Goal: Register for event/course

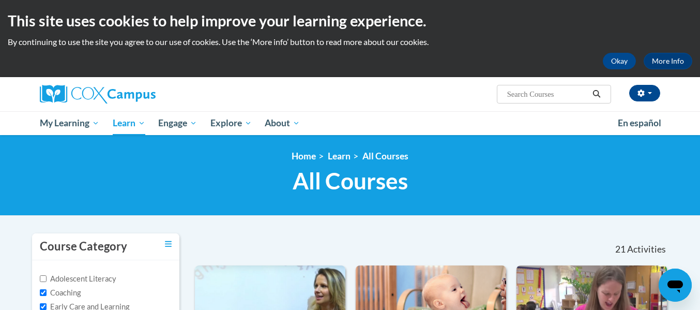
click at [538, 88] on input "Search..." at bounding box center [547, 94] width 83 height 12
type input "systemic and explicit phonic"
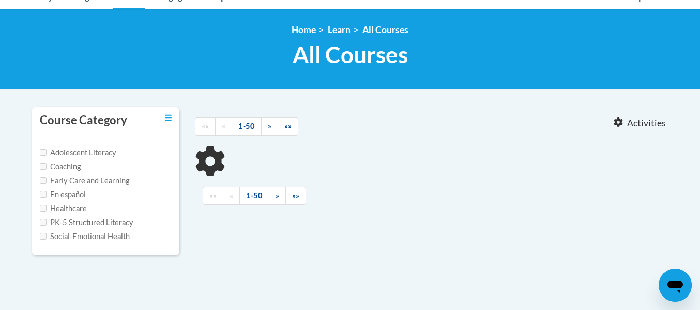
type input "systemic and explicit phonic"
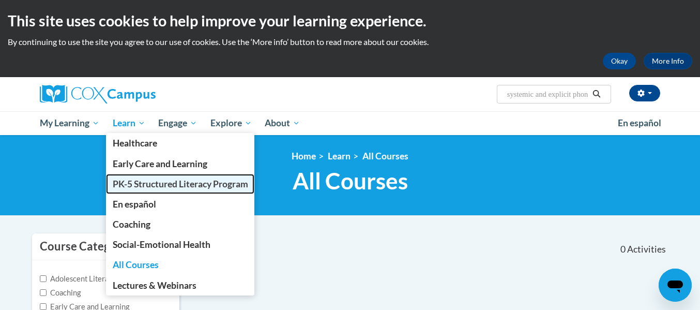
click at [145, 180] on span "PK-5 Structured Literacy Program" at bounding box center [180, 183] width 135 height 11
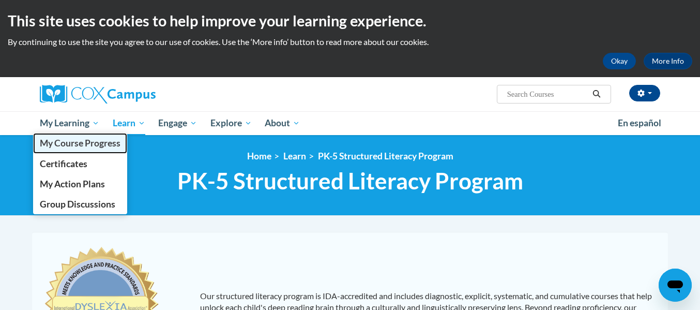
click at [89, 146] on span "My Course Progress" at bounding box center [80, 142] width 81 height 11
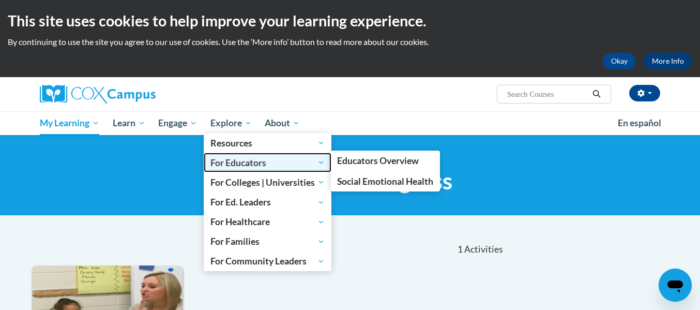
click at [248, 161] on span "For Educators" at bounding box center [267, 162] width 114 height 12
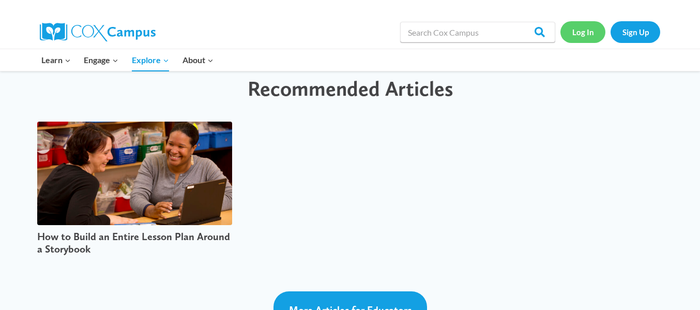
scroll to position [2661, 0]
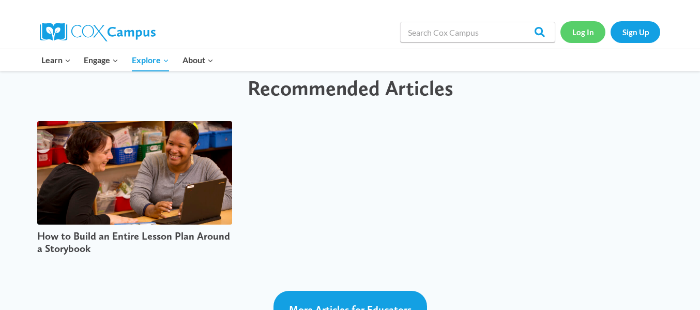
click at [578, 39] on link "Log In" at bounding box center [582, 31] width 45 height 21
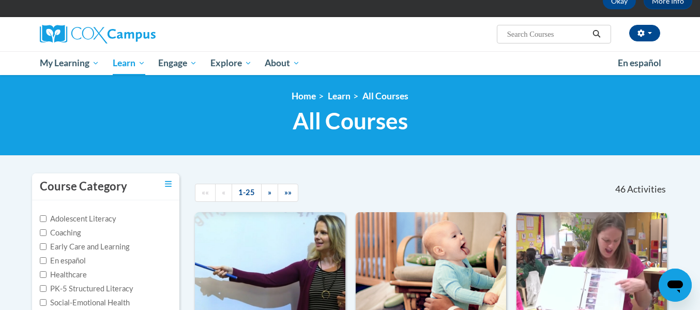
scroll to position [67, 0]
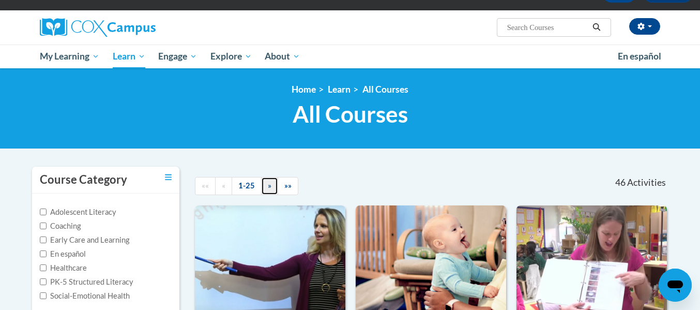
click at [265, 187] on link "»" at bounding box center [269, 186] width 17 height 18
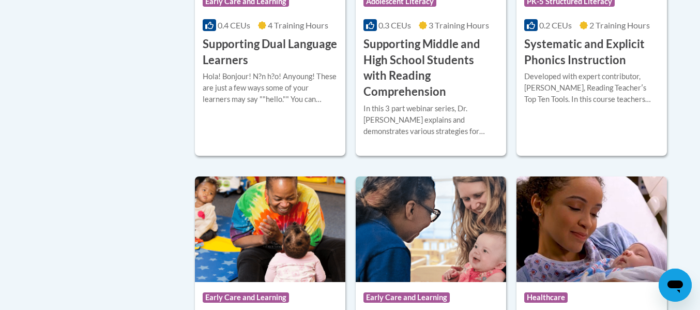
scroll to position [1105, 0]
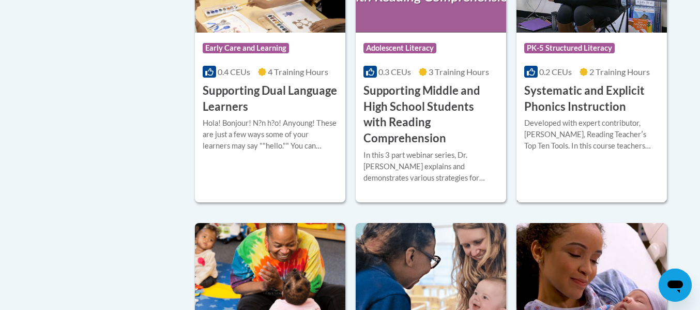
click at [582, 106] on h3 "Systematic and Explicit Phonics Instruction" at bounding box center [591, 99] width 135 height 32
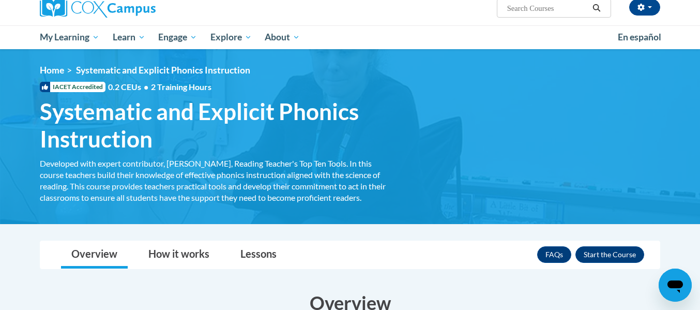
scroll to position [62, 0]
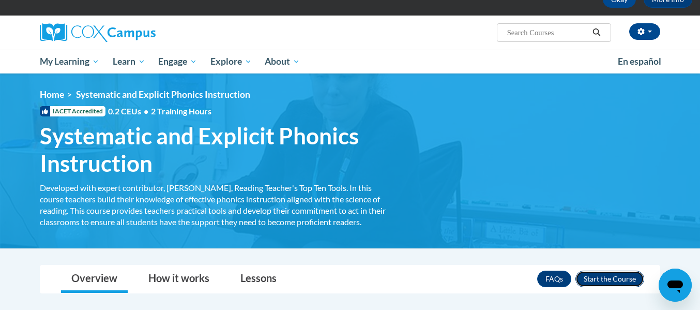
click at [602, 280] on button "Enroll" at bounding box center [609, 278] width 69 height 17
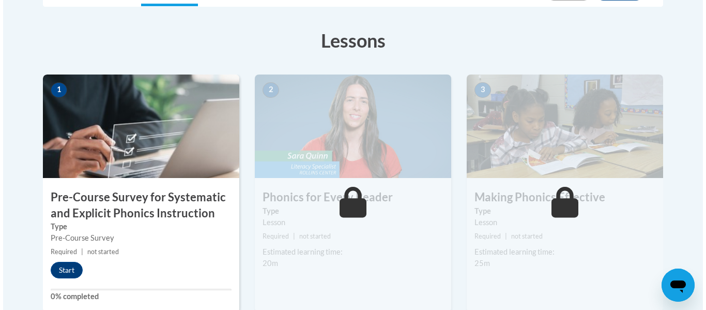
scroll to position [272, 0]
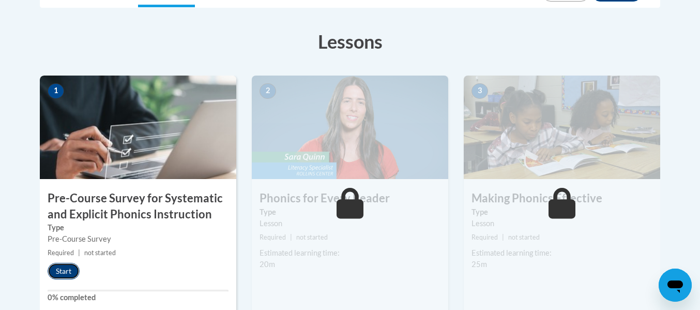
click at [60, 269] on button "Start" at bounding box center [64, 271] width 32 height 17
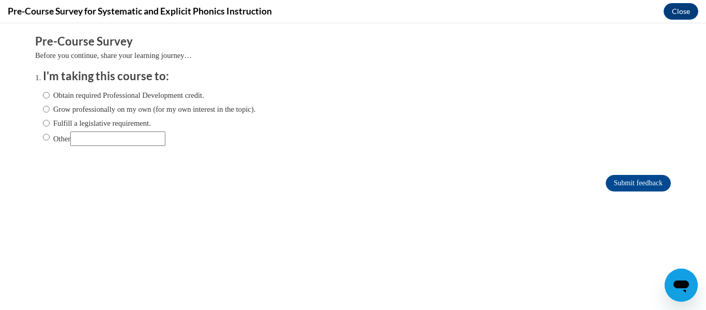
scroll to position [0, 0]
click at [45, 132] on label "Other" at bounding box center [104, 138] width 123 height 14
click at [45, 132] on input "Other" at bounding box center [46, 136] width 7 height 11
radio input "true"
click at [77, 134] on input "Other" at bounding box center [117, 138] width 95 height 14
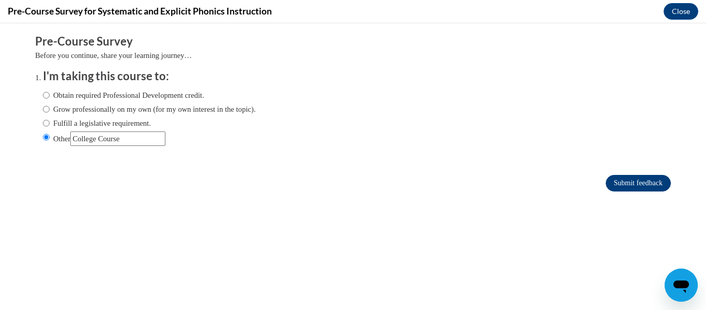
type input "College Course"
click at [606, 184] on input "Submit feedback" at bounding box center [638, 183] width 65 height 17
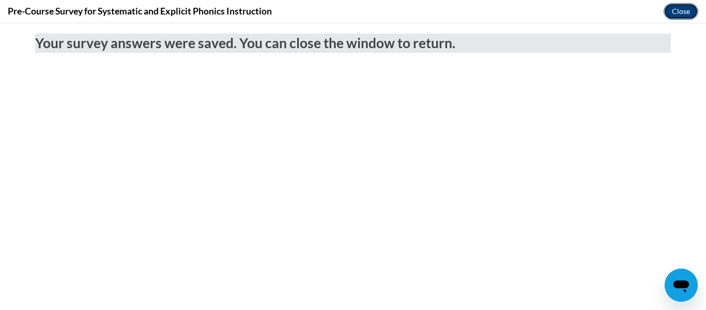
click at [676, 9] on button "Close" at bounding box center [681, 11] width 35 height 17
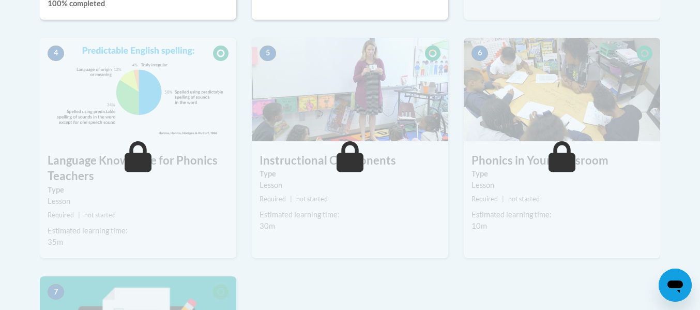
scroll to position [566, 0]
